Goal: Task Accomplishment & Management: Manage account settings

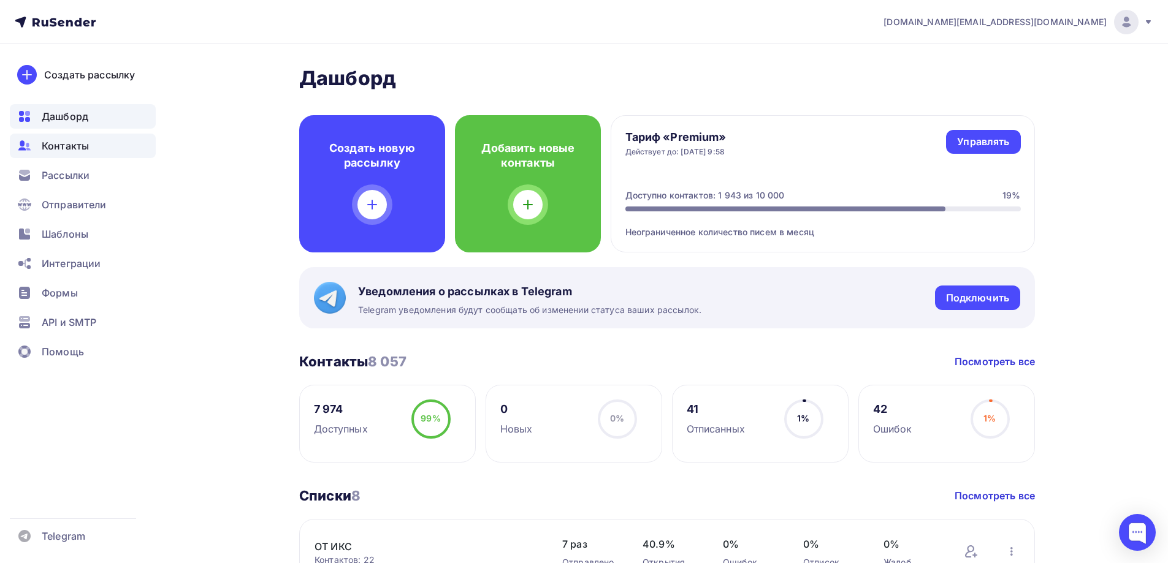
click at [109, 147] on div "Контакты" at bounding box center [83, 146] width 146 height 25
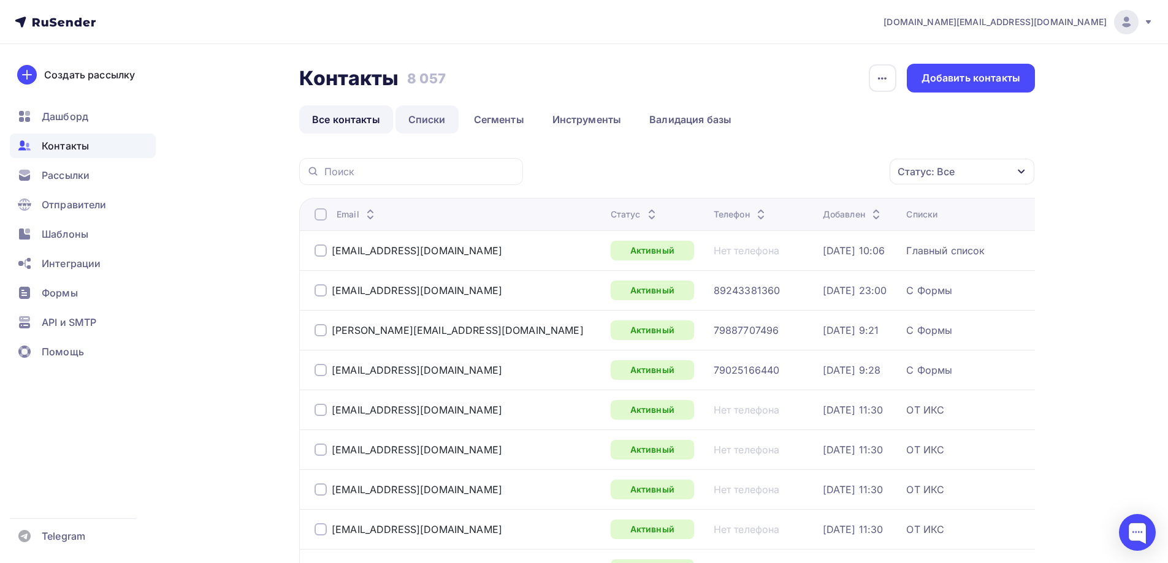
click at [430, 123] on link "Списки" at bounding box center [426, 119] width 63 height 28
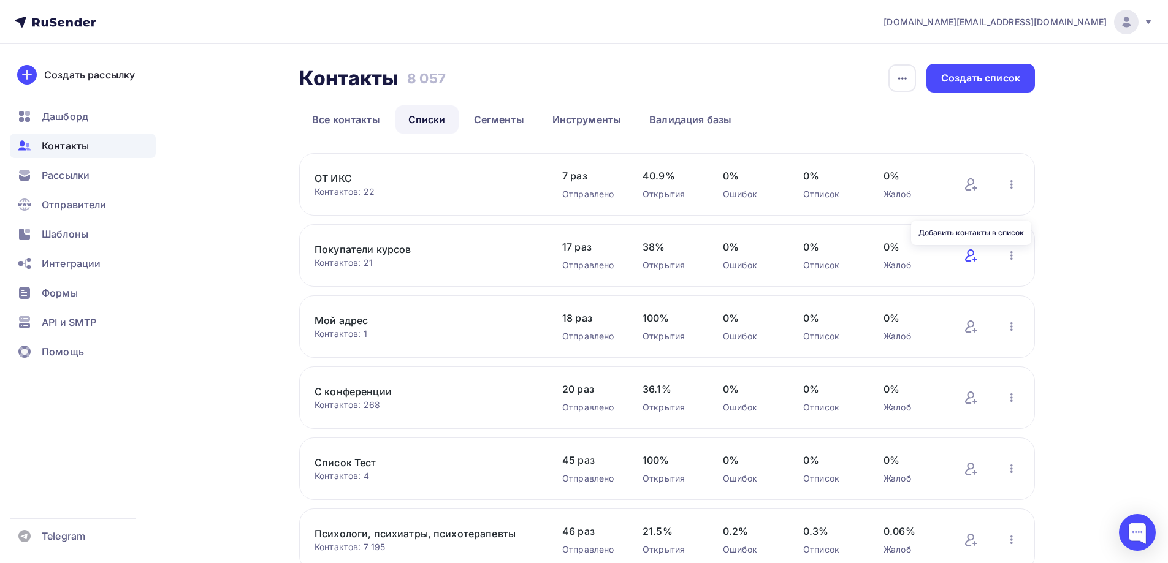
click at [972, 258] on icon at bounding box center [971, 255] width 15 height 15
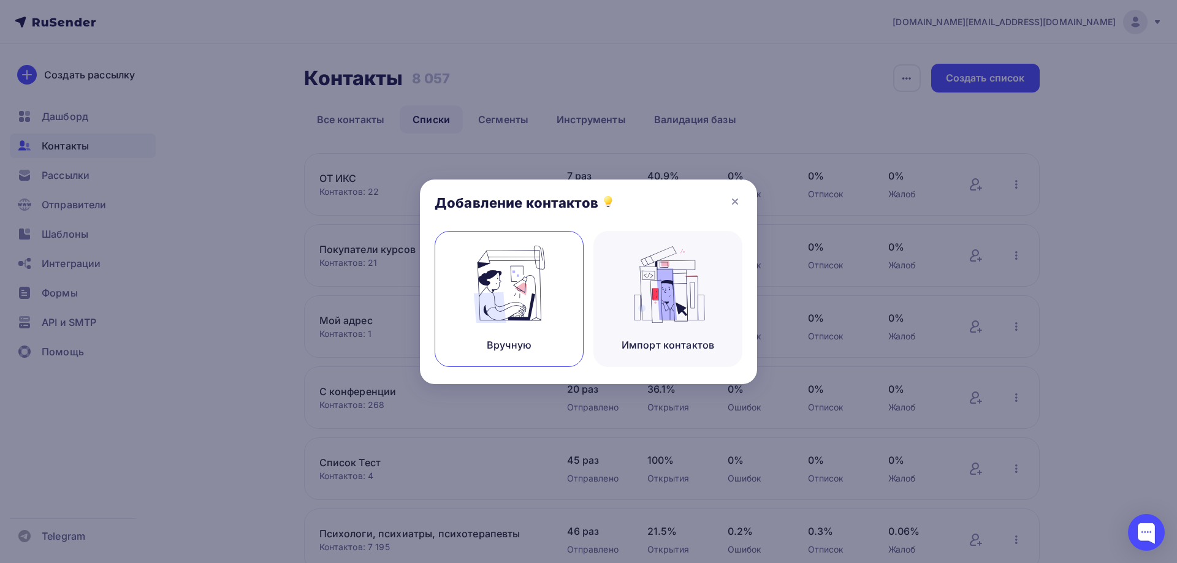
click at [521, 298] on img at bounding box center [509, 284] width 82 height 77
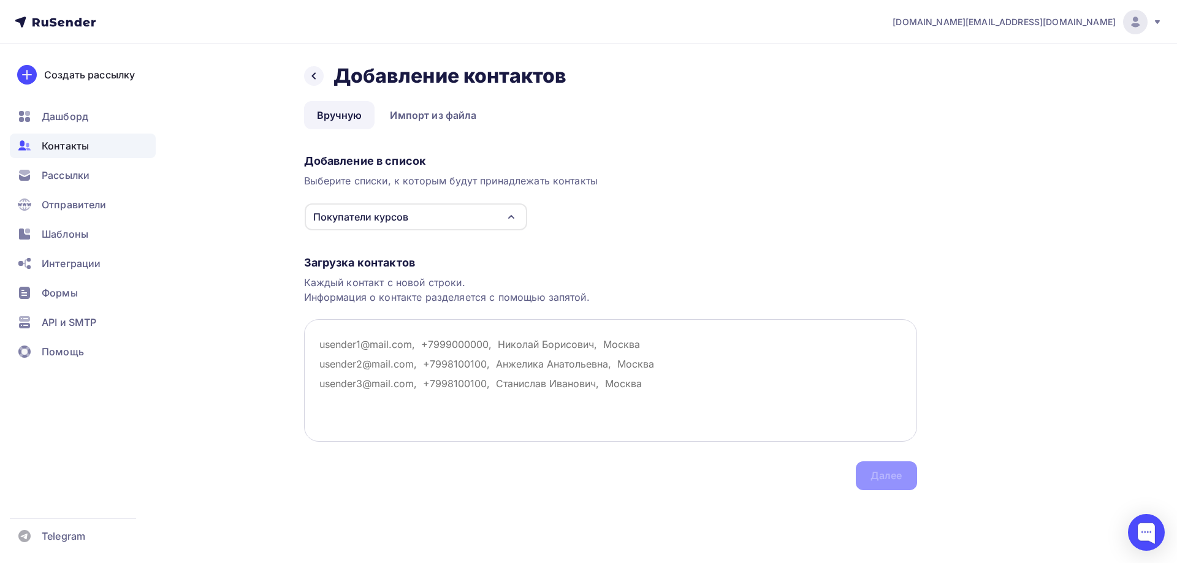
click at [392, 343] on textarea at bounding box center [610, 380] width 613 height 123
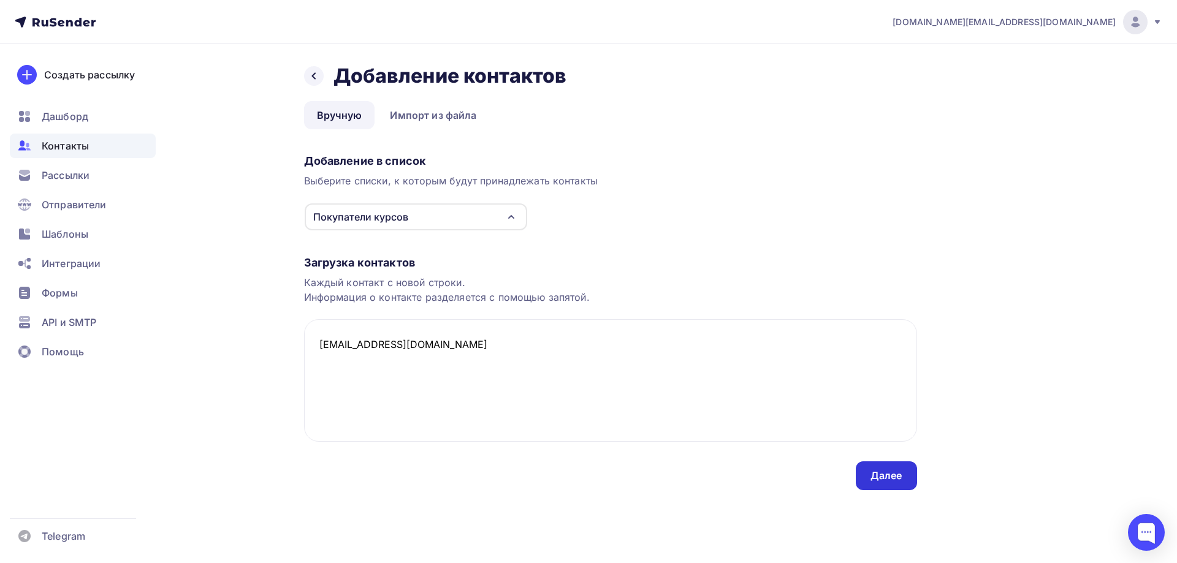
type textarea "[EMAIL_ADDRESS][DOMAIN_NAME]"
click at [878, 481] on div "Далее" at bounding box center [887, 476] width 32 height 14
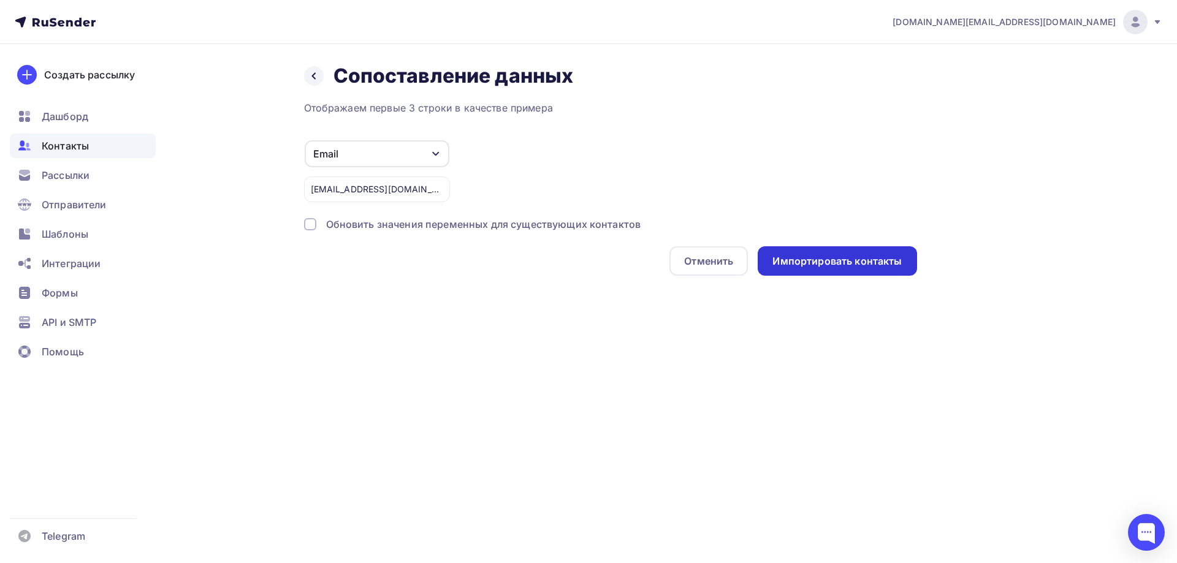
click at [788, 258] on div "Импортировать контакты" at bounding box center [836, 261] width 129 height 14
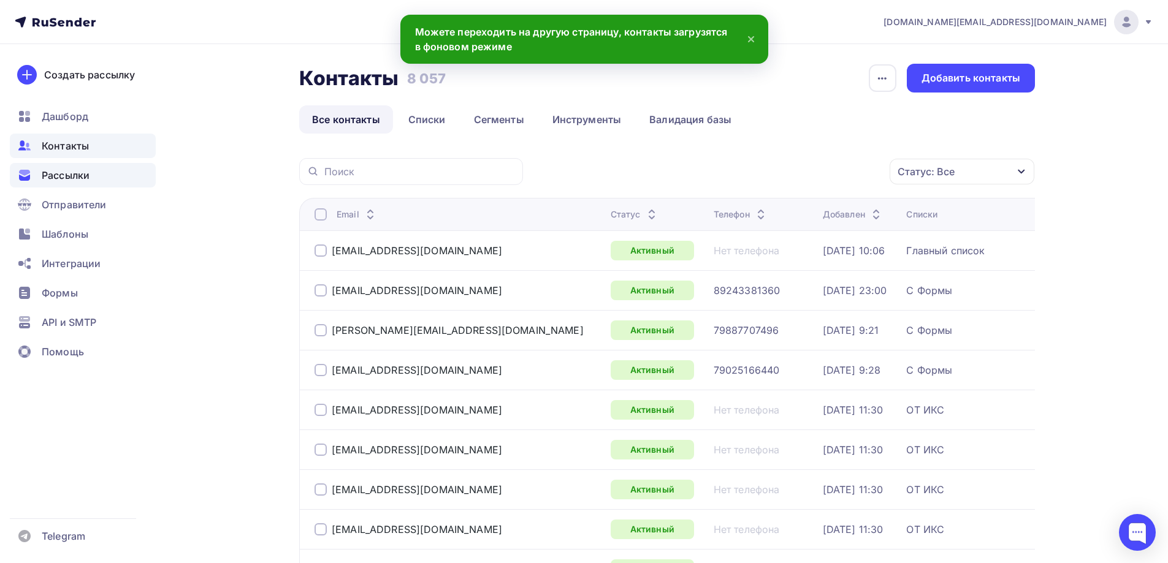
click at [132, 181] on div "Рассылки" at bounding box center [83, 175] width 146 height 25
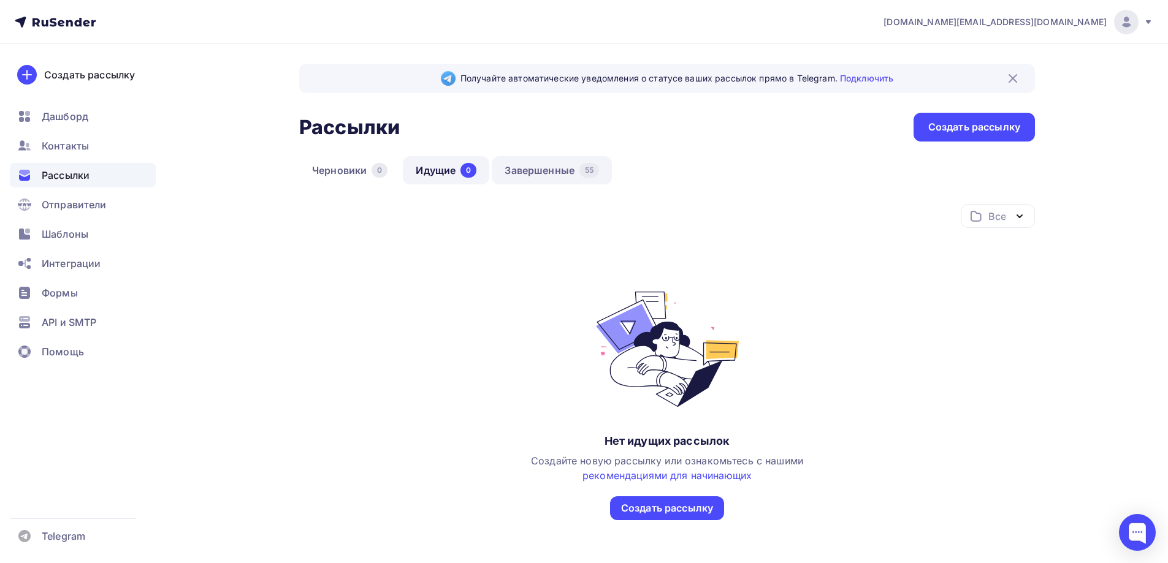
click at [542, 167] on link "Завершенные 55" at bounding box center [552, 170] width 120 height 28
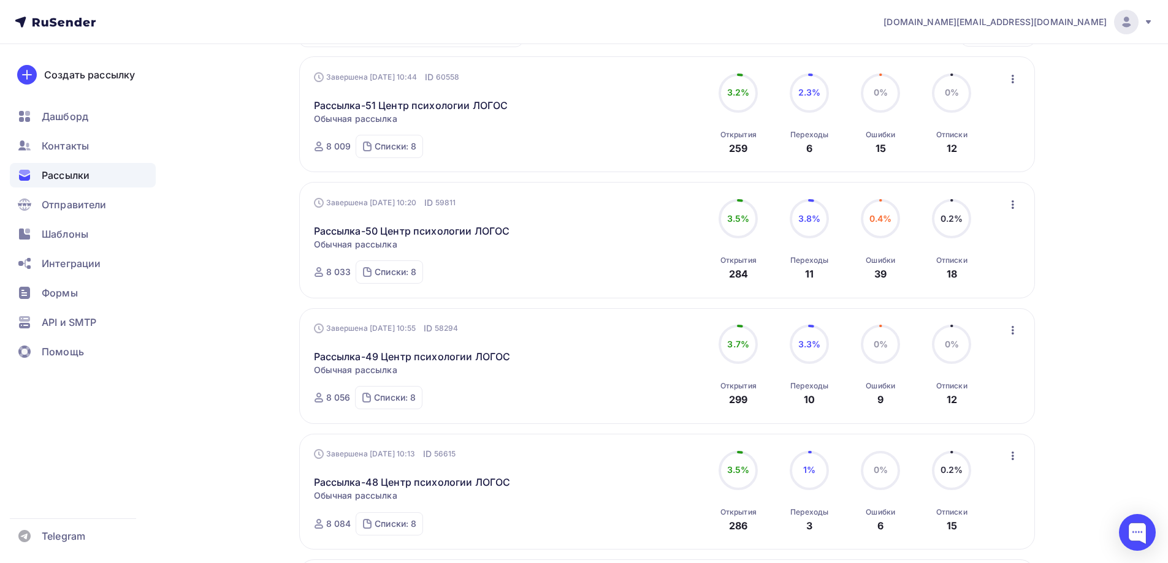
scroll to position [184, 0]
